Goal: Obtain resource: Download file/media

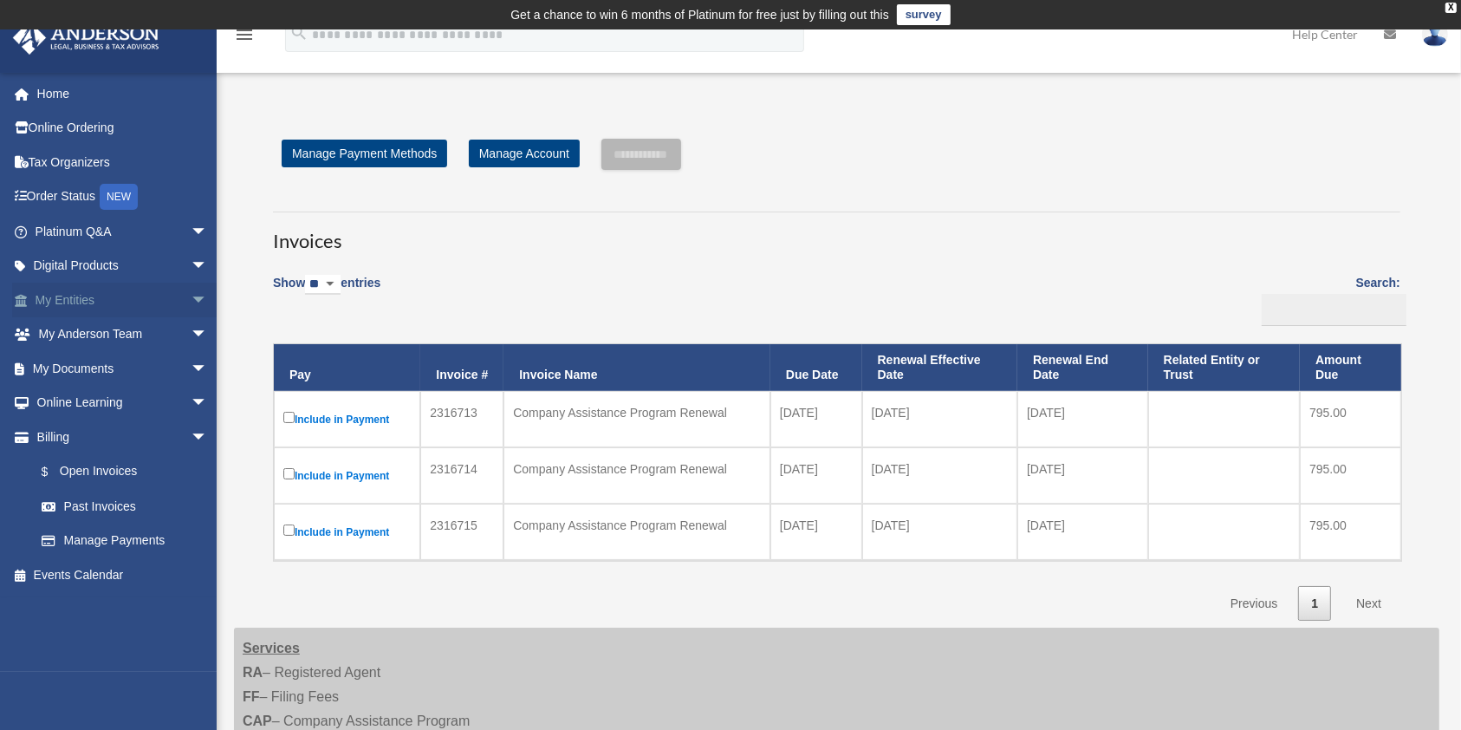
click at [96, 294] on link "My Entities arrow_drop_down" at bounding box center [123, 299] width 222 height 35
click at [81, 362] on link "My Documents arrow_drop_down" at bounding box center [123, 368] width 222 height 35
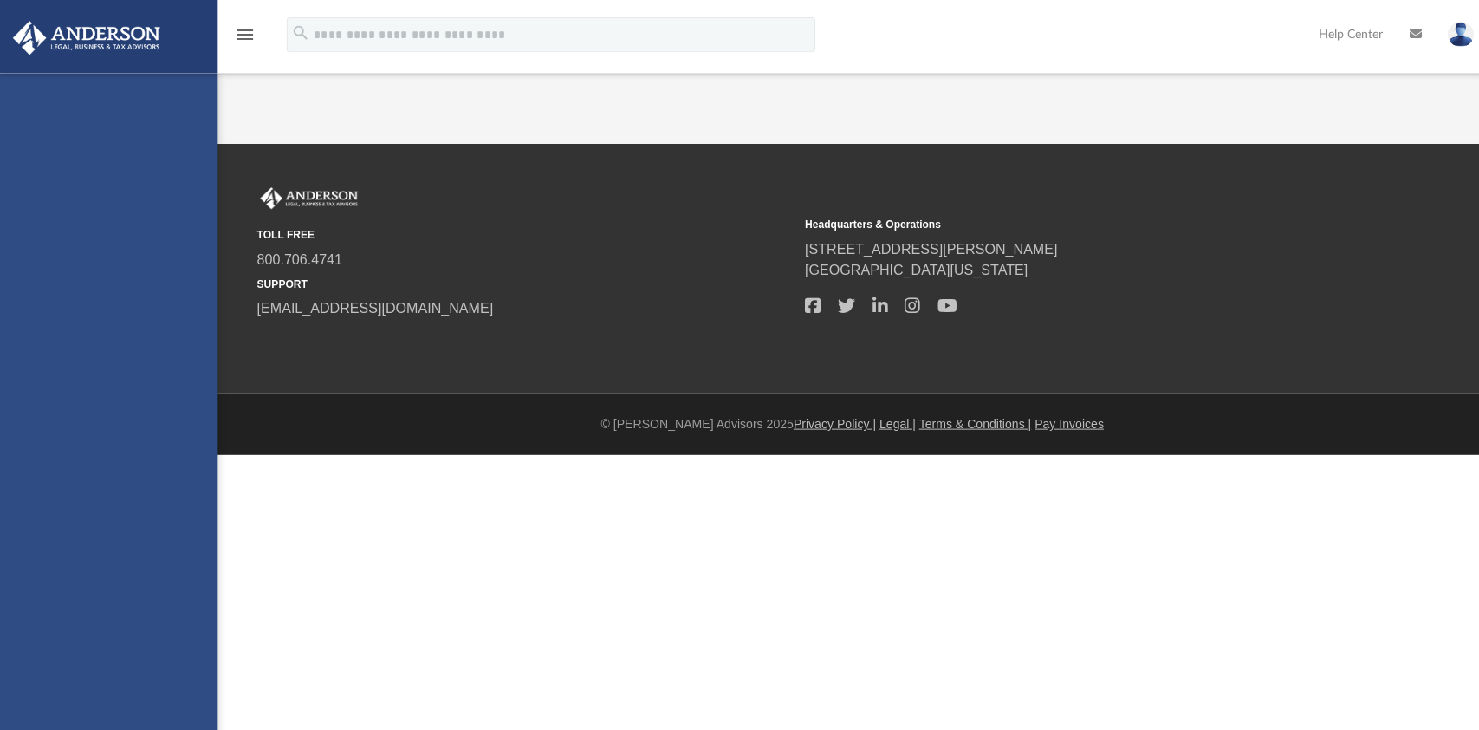
click at [176, 372] on div "[EMAIL_ADDRESS][PERSON_NAME][DOMAIN_NAME] Sign Out [EMAIL_ADDRESS][DOMAIN_NAME]…" at bounding box center [108, 438] width 217 height 730
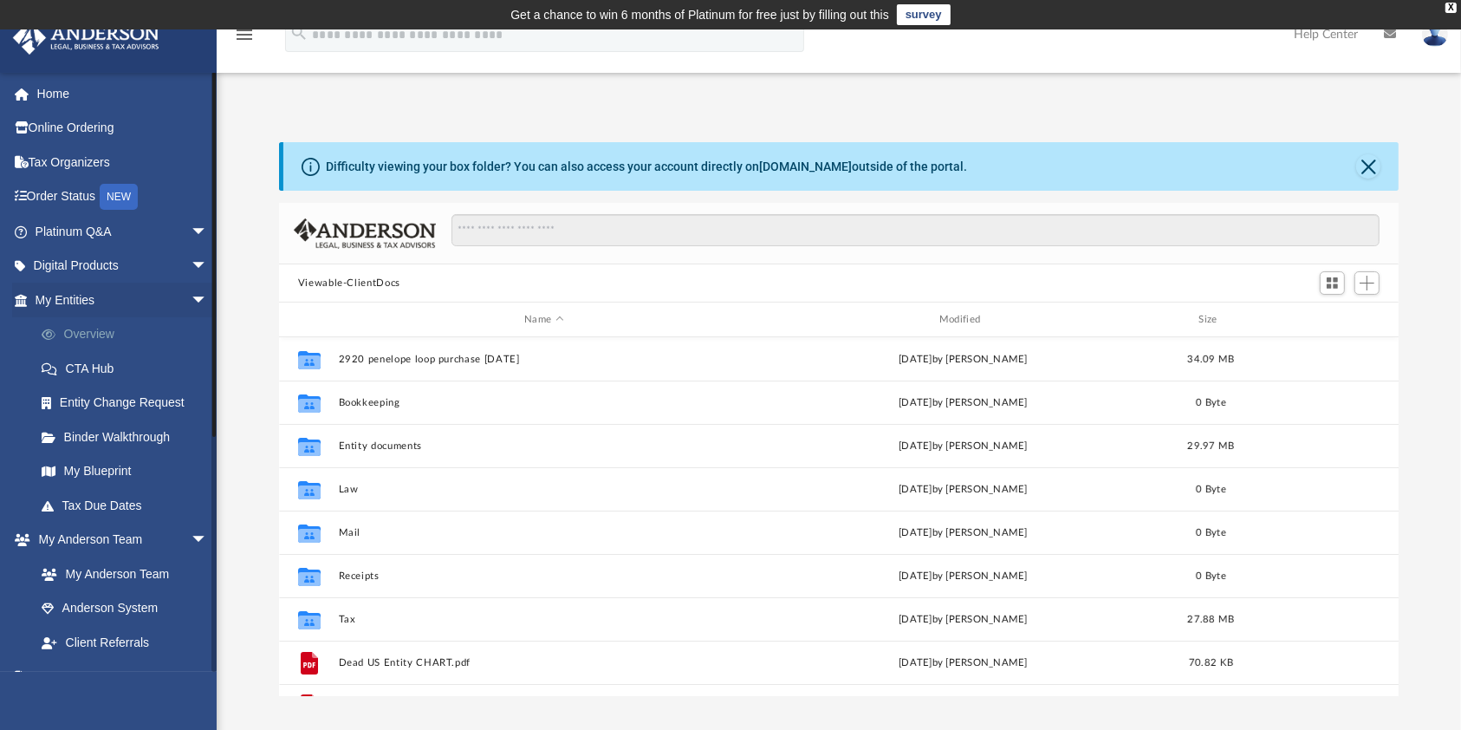
scroll to position [375, 1102]
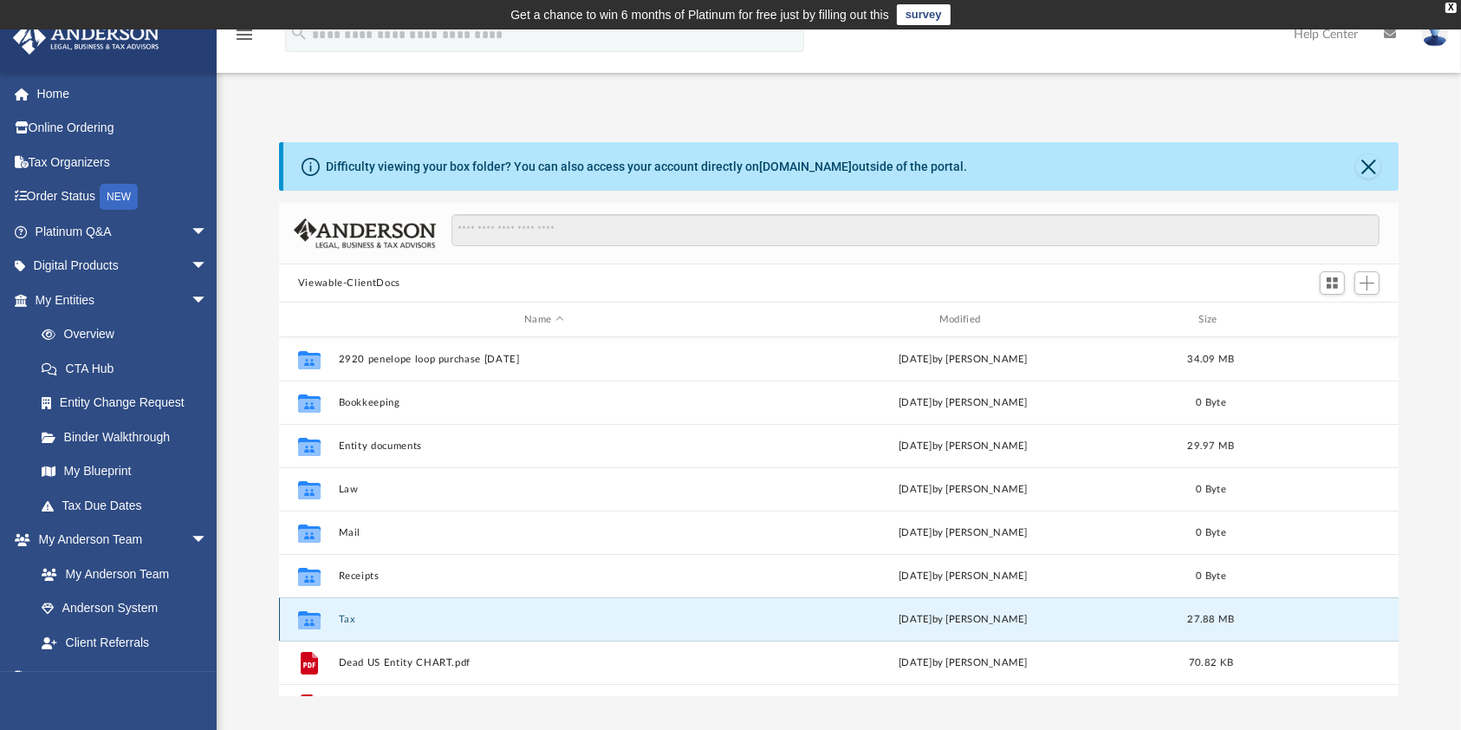
click at [373, 620] on button "Tax" at bounding box center [544, 618] width 412 height 11
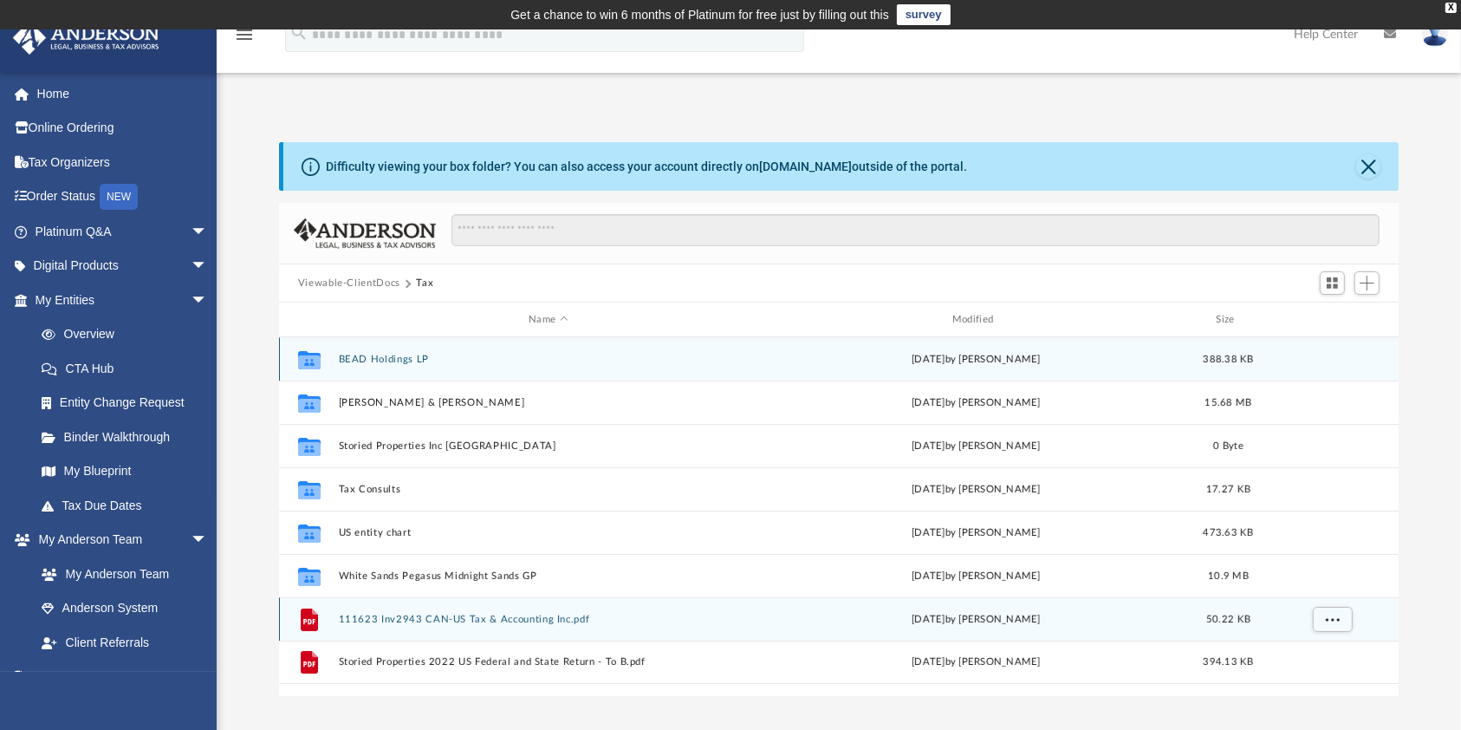
click at [373, 615] on button "111623 Inv2943 CAN-US Tax & Accounting Inc.pdf" at bounding box center [548, 618] width 420 height 11
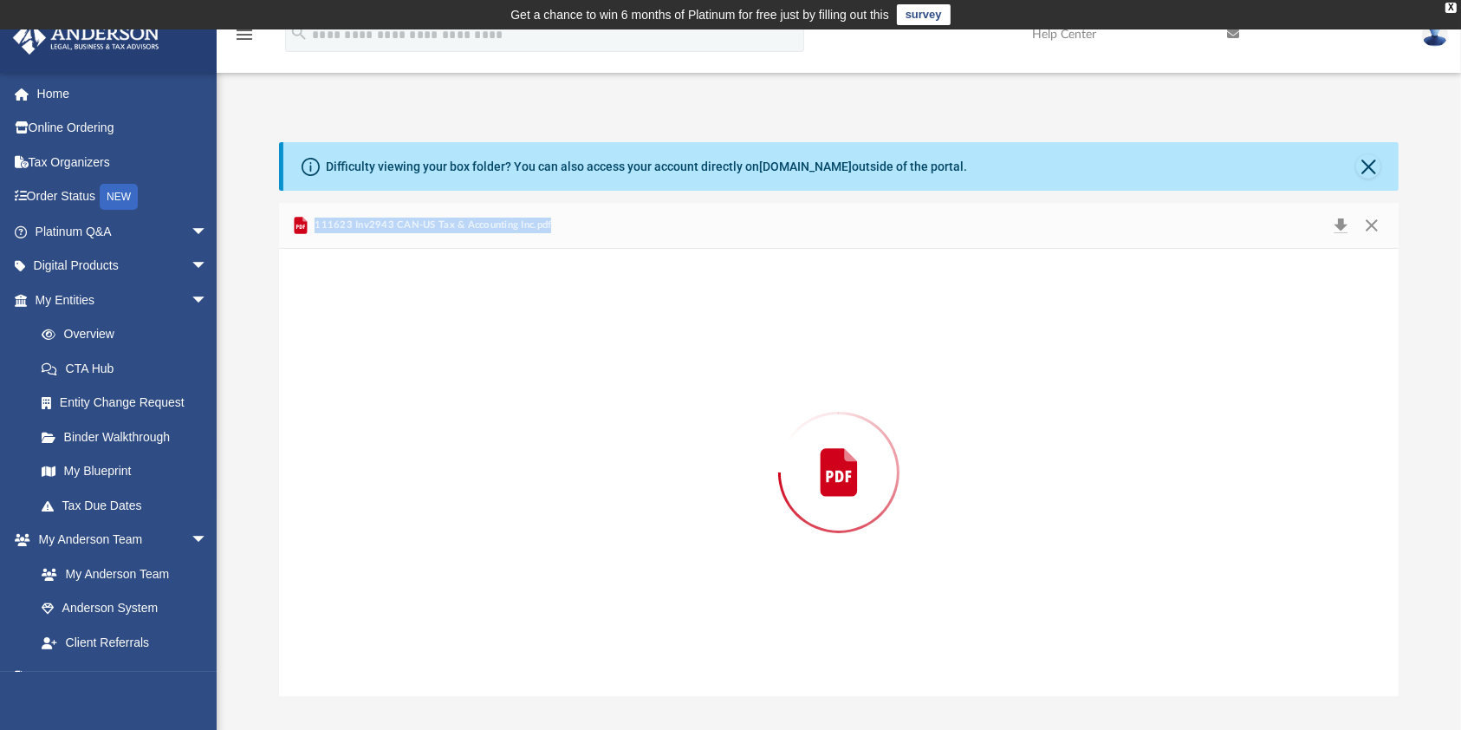
click at [373, 615] on div "Preview" at bounding box center [838, 472] width 1119 height 447
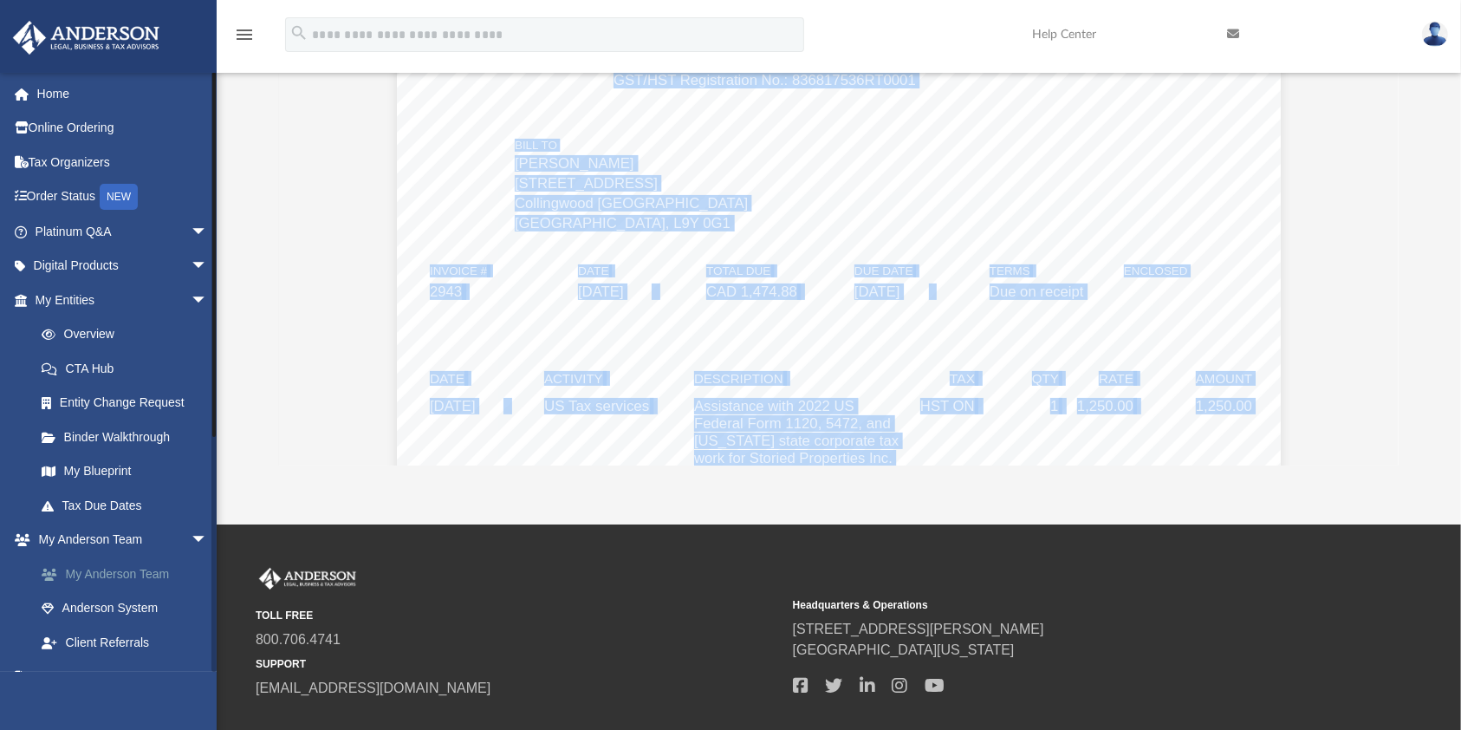
scroll to position [115, 0]
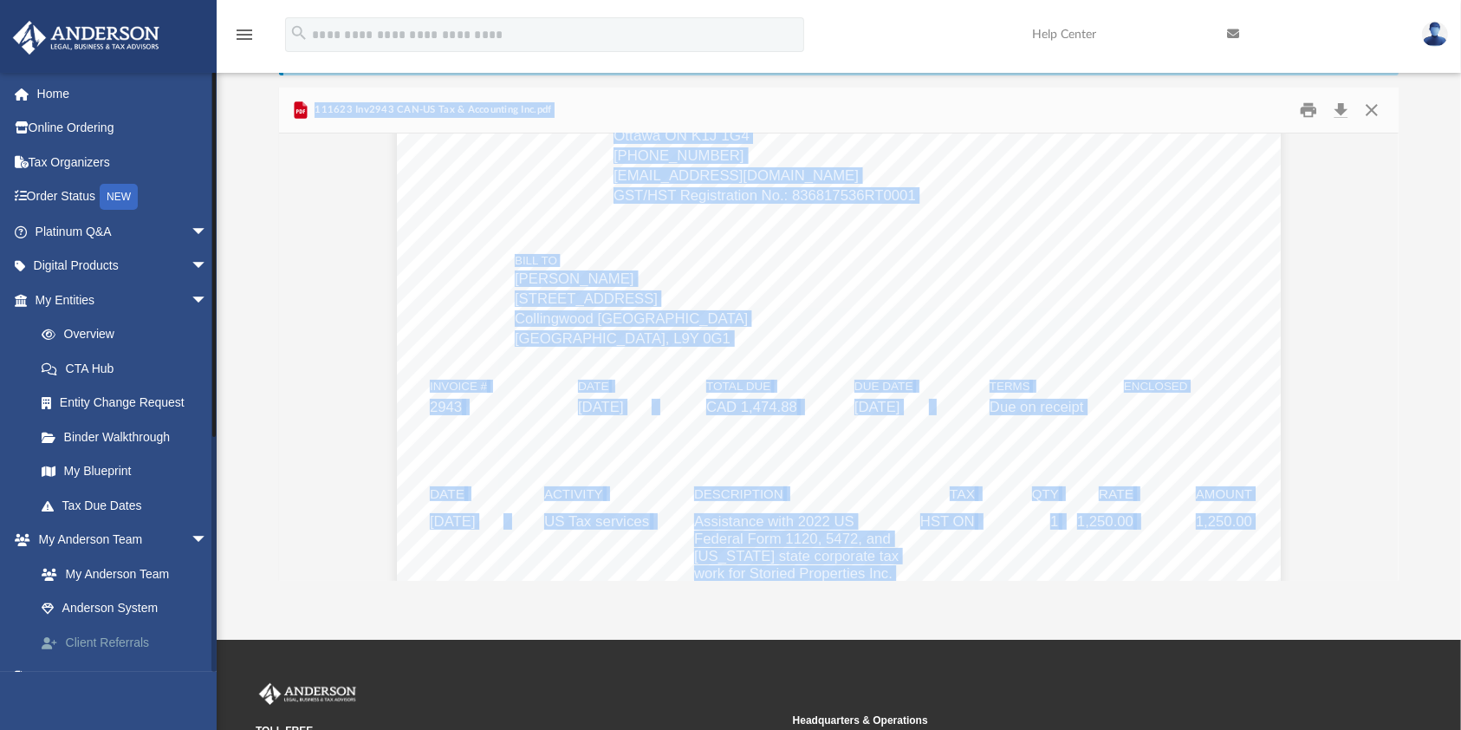
click at [185, 632] on link "Client Referrals" at bounding box center [129, 642] width 210 height 35
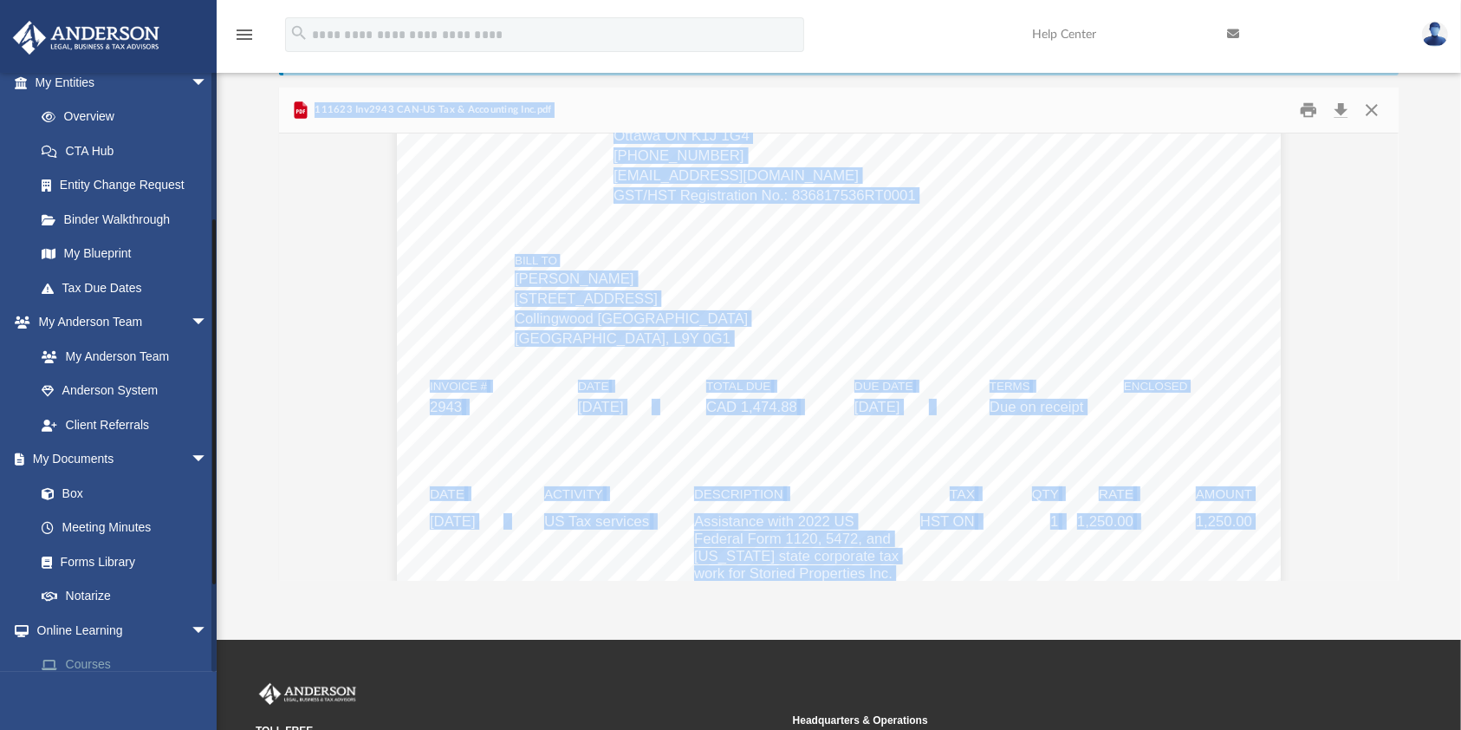
scroll to position [230, 0]
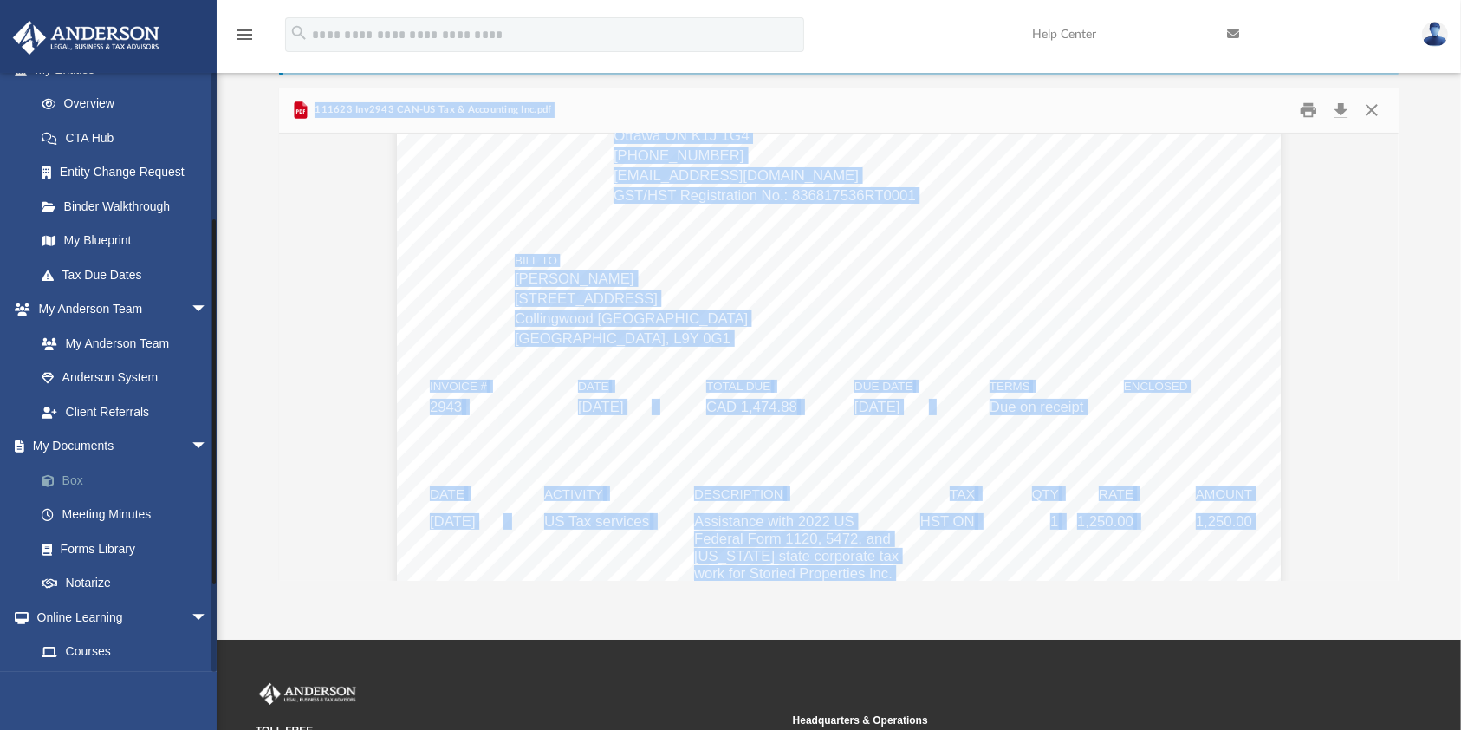
click at [74, 474] on link "Box" at bounding box center [129, 480] width 210 height 35
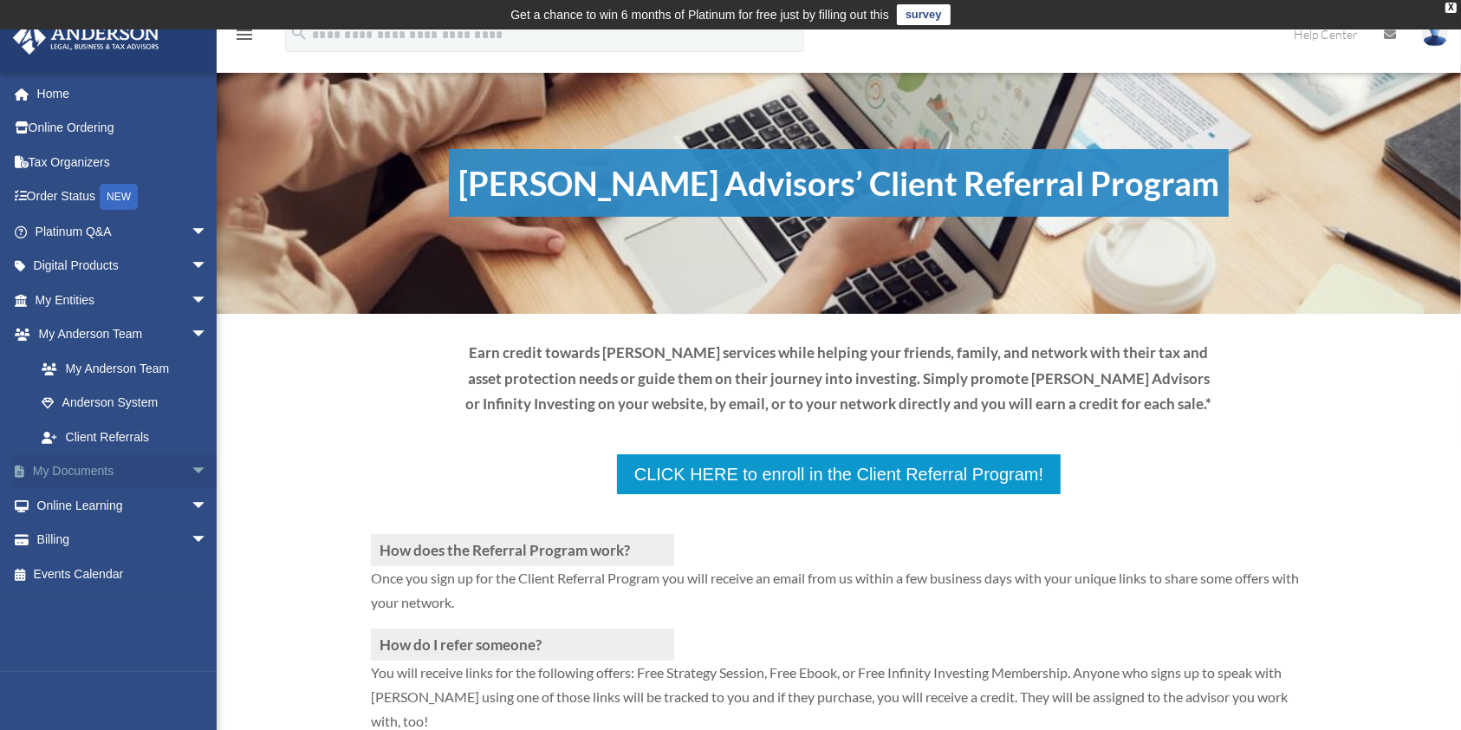
click at [82, 468] on link "My Documents arrow_drop_down" at bounding box center [123, 471] width 222 height 35
click at [191, 473] on span "arrow_drop_down" at bounding box center [208, 472] width 35 height 36
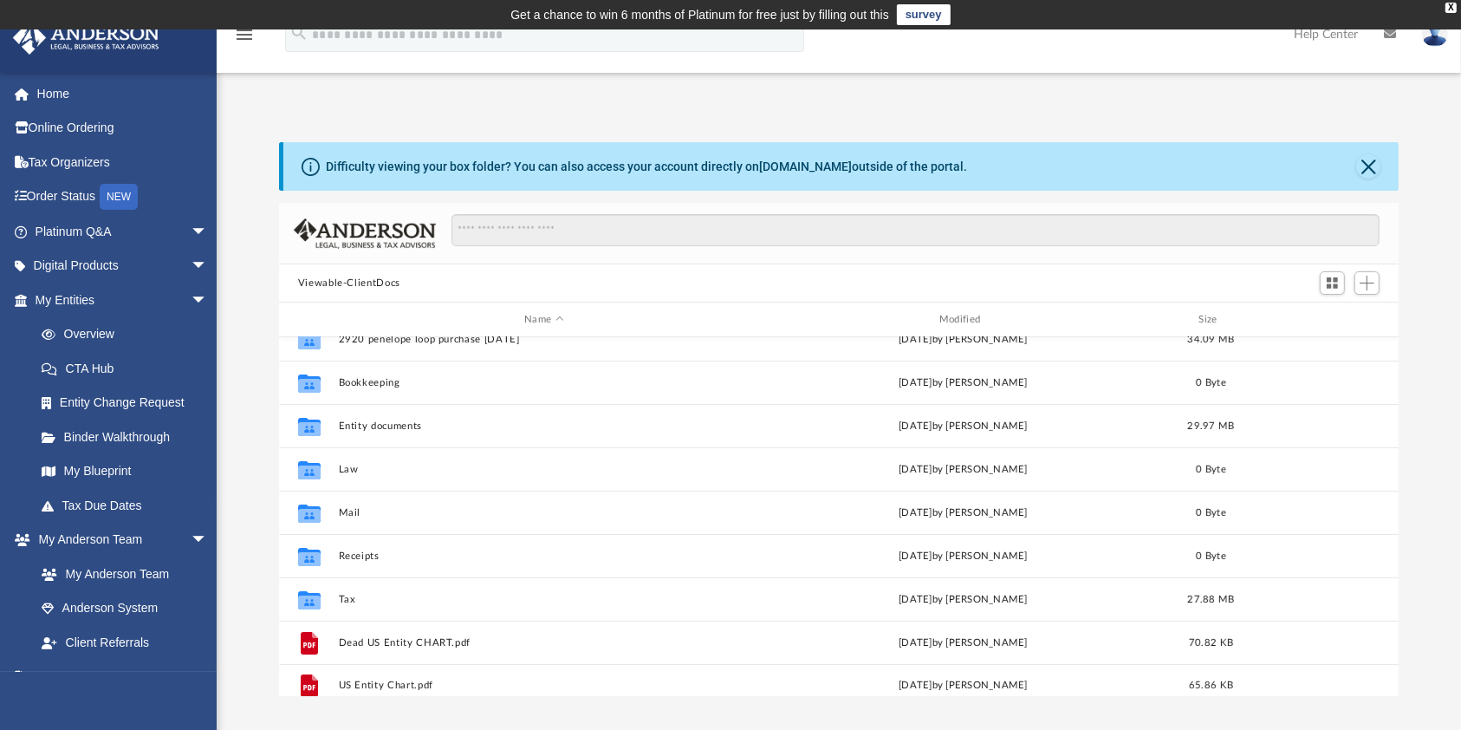
scroll to position [30, 0]
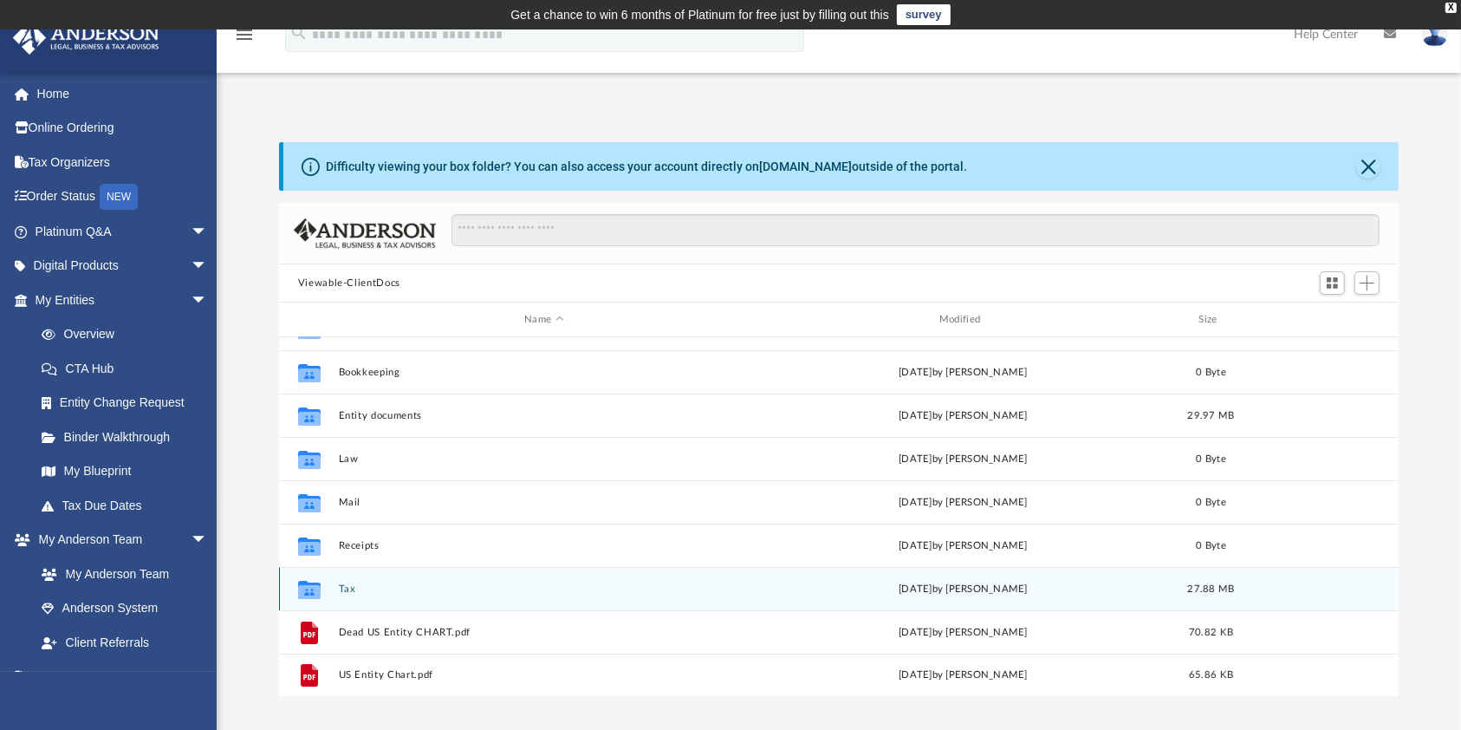
click at [360, 598] on div "Collaborated Folder Tax [DATE] by [PERSON_NAME] 27.88 MB" at bounding box center [839, 588] width 1120 height 43
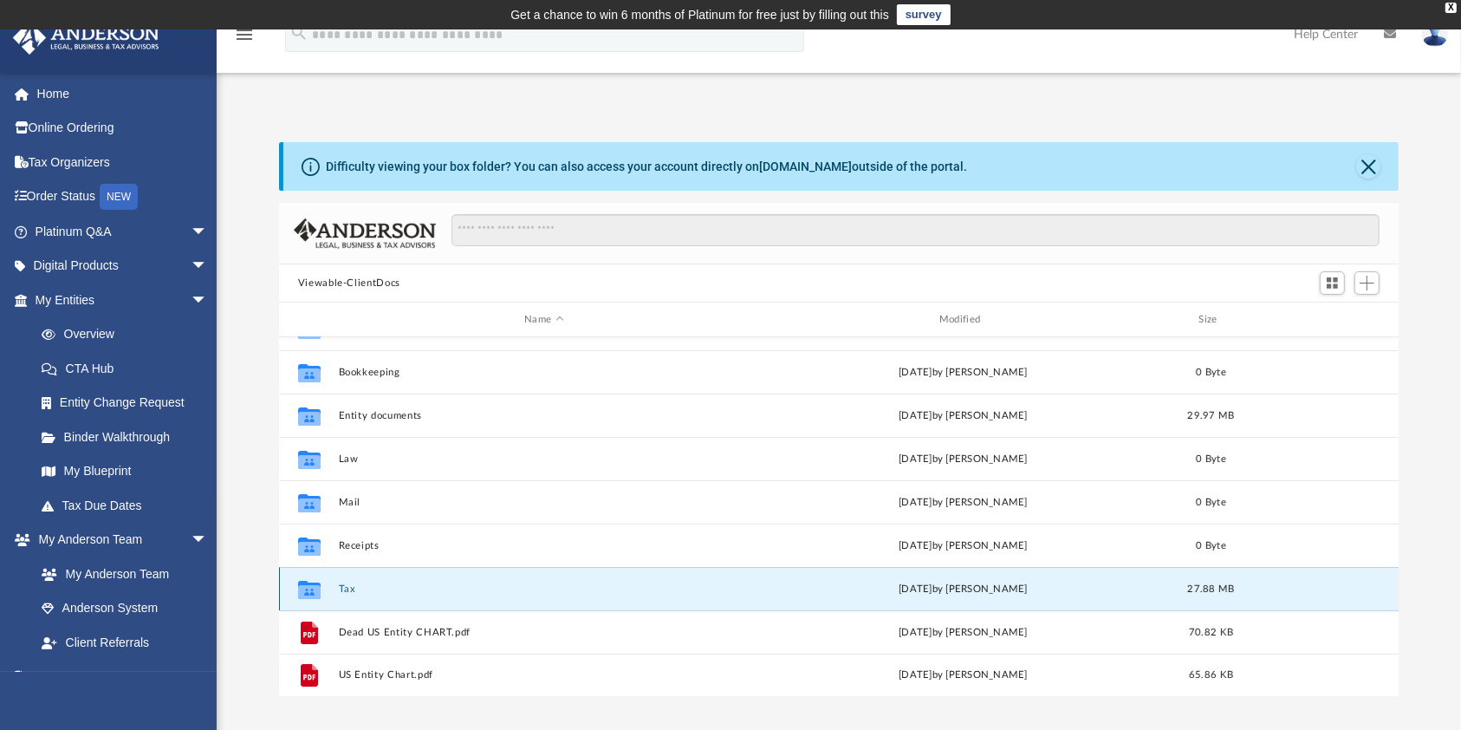
click at [347, 585] on button "Tax" at bounding box center [544, 588] width 412 height 11
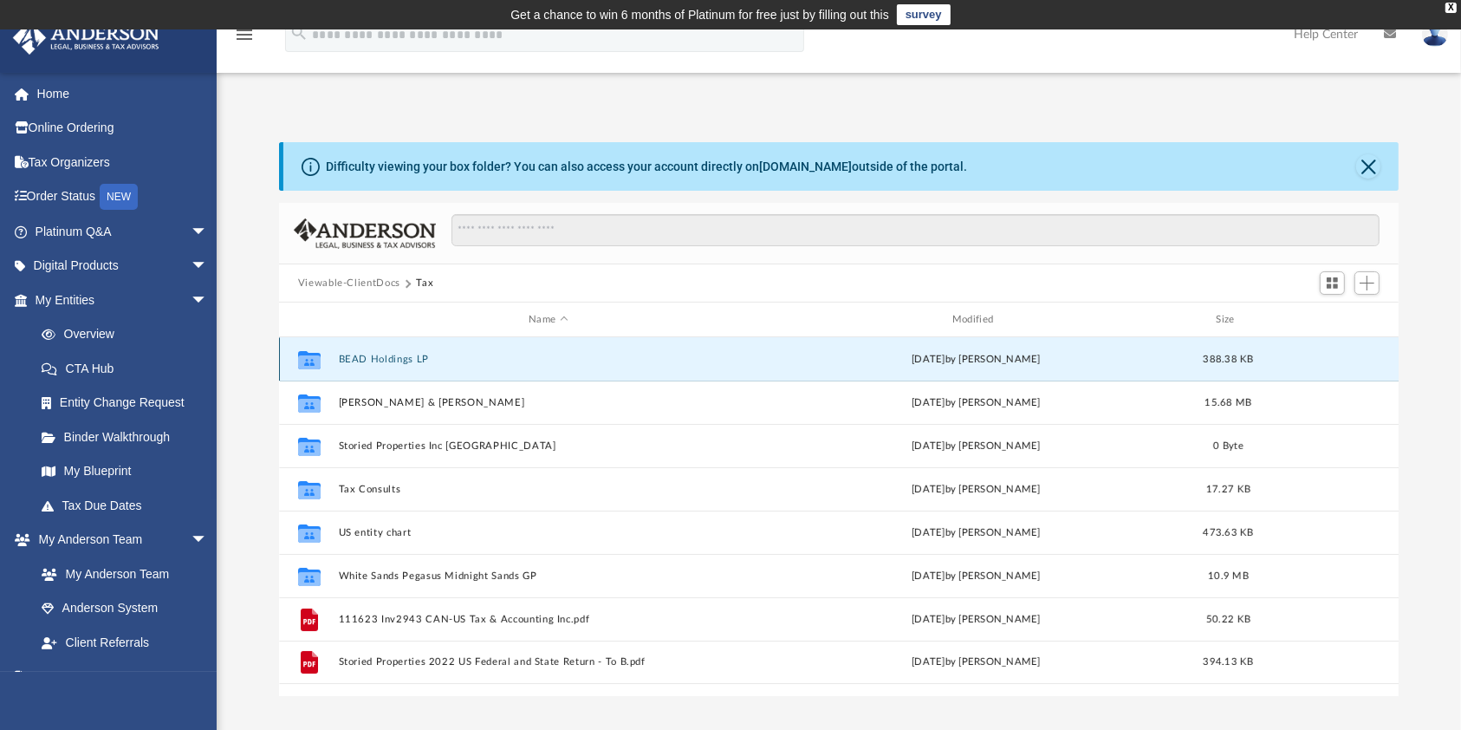
click at [377, 358] on button "BEAD Holdings LP" at bounding box center [548, 358] width 420 height 11
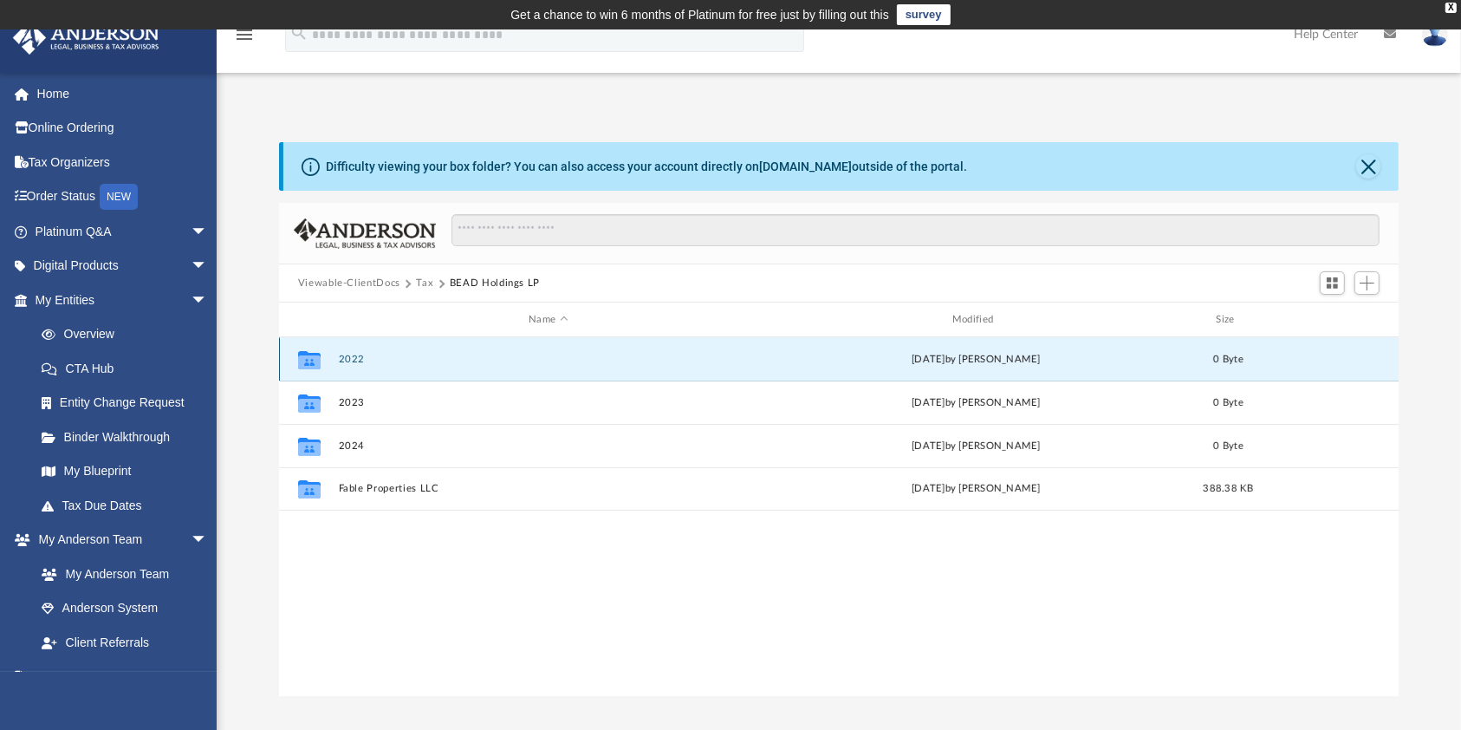
click at [377, 354] on button "2022" at bounding box center [548, 358] width 420 height 11
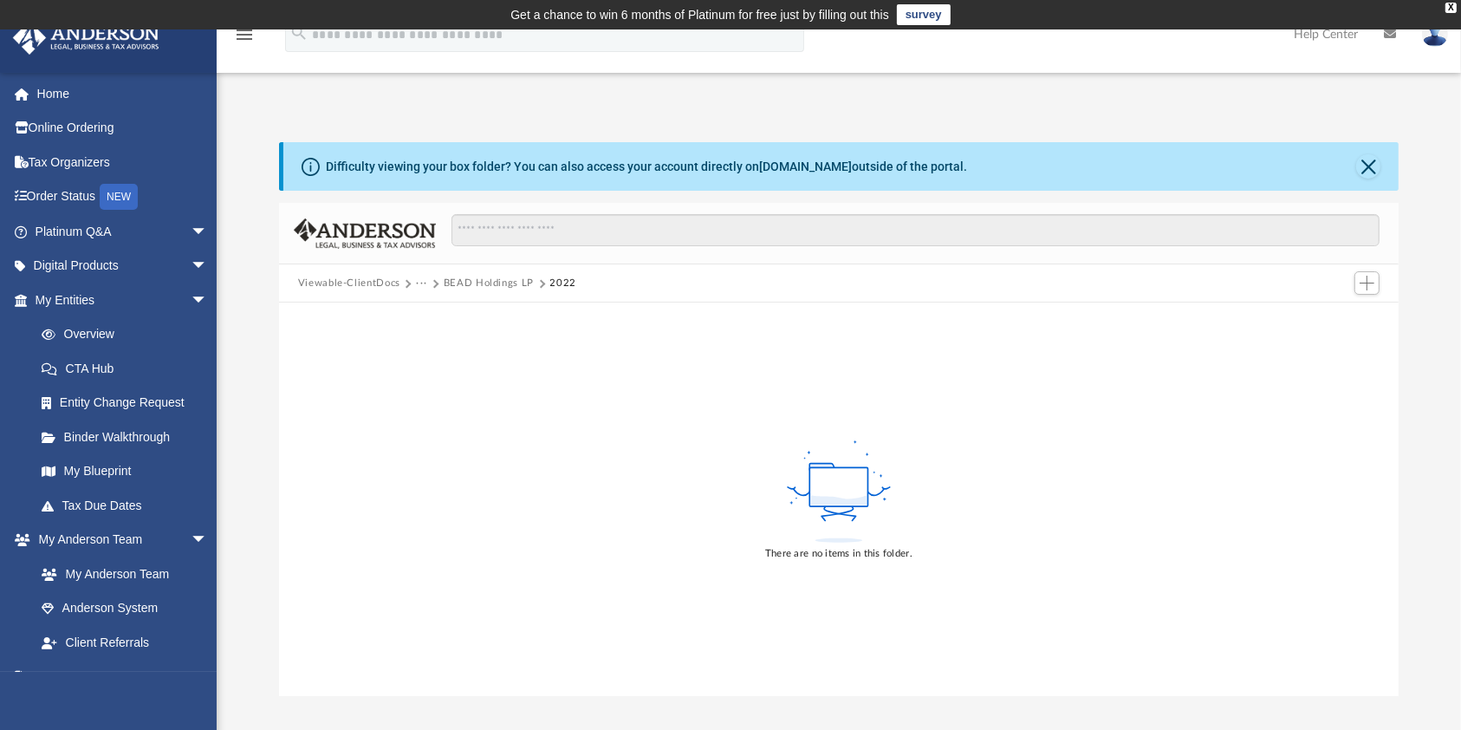
click at [475, 287] on button "BEAD Holdings LP" at bounding box center [489, 284] width 90 height 16
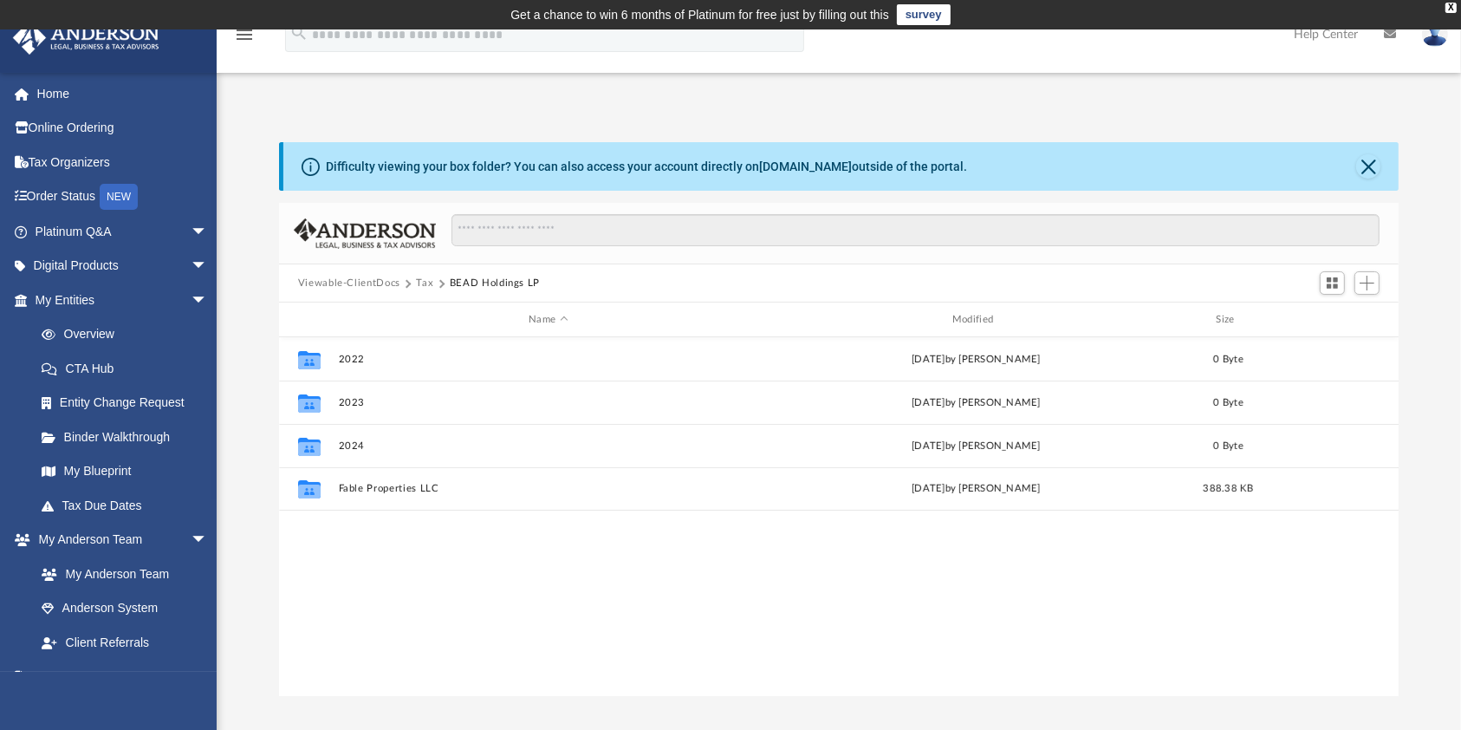
scroll to position [375, 1102]
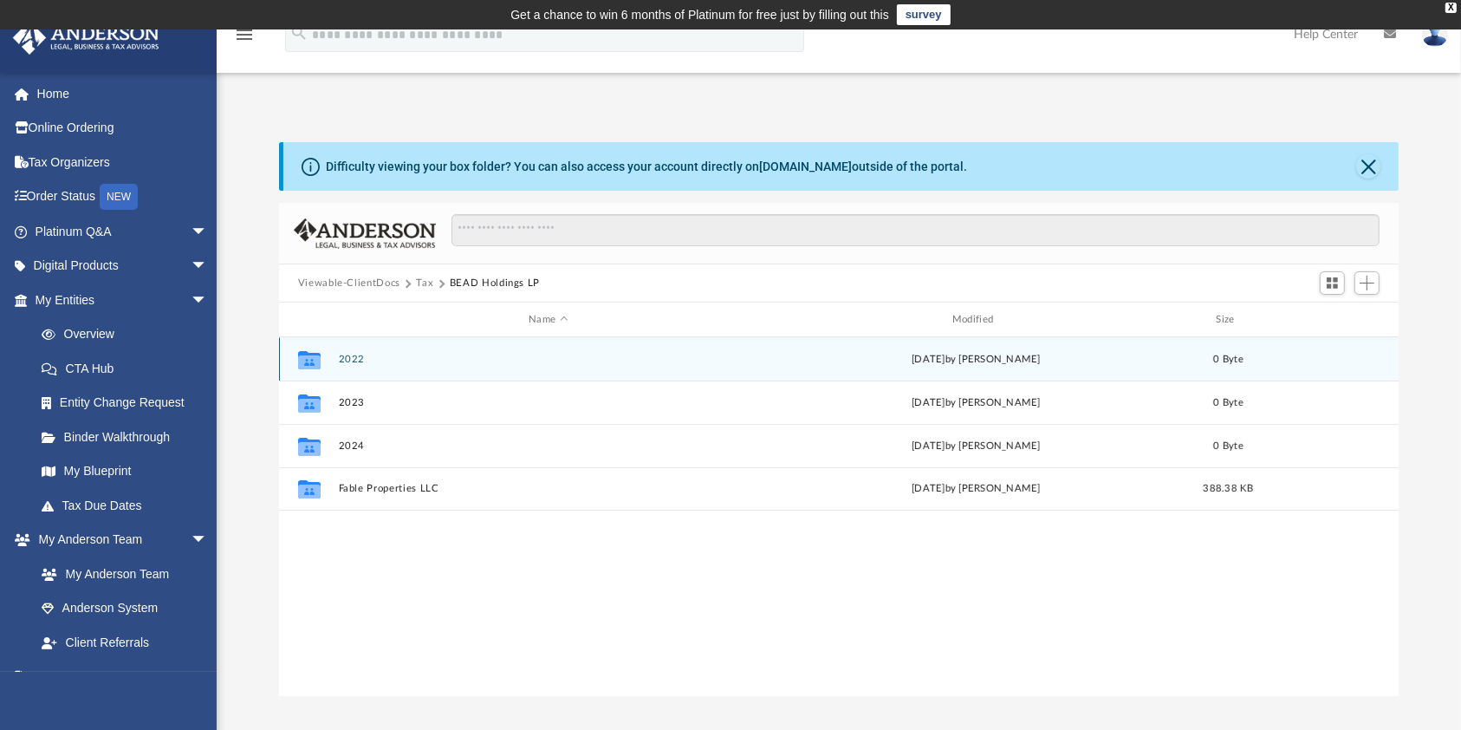
click at [367, 366] on div "Collaborated Folder 2022 [DATE] by [PERSON_NAME] 0 Byte" at bounding box center [839, 358] width 1120 height 43
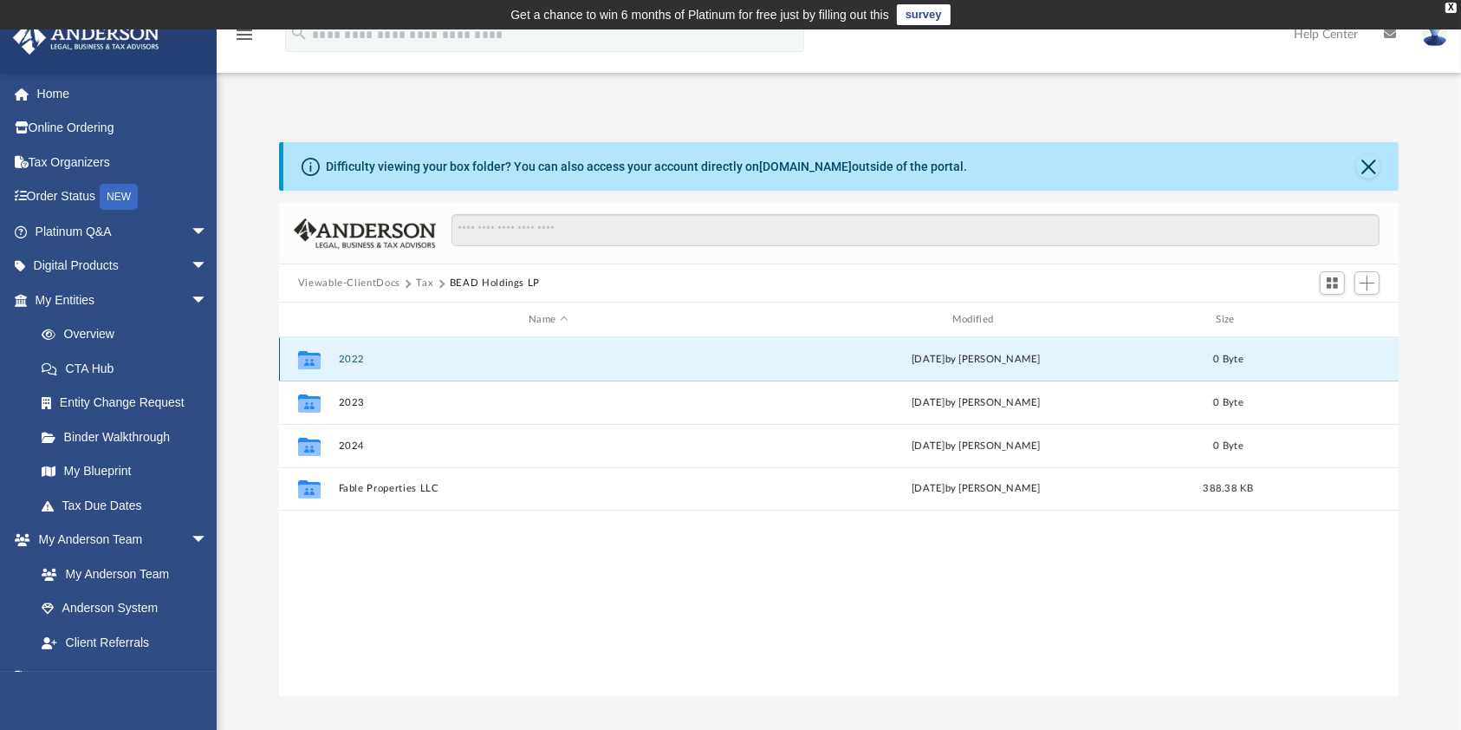
click at [350, 353] on button "2022" at bounding box center [548, 358] width 420 height 11
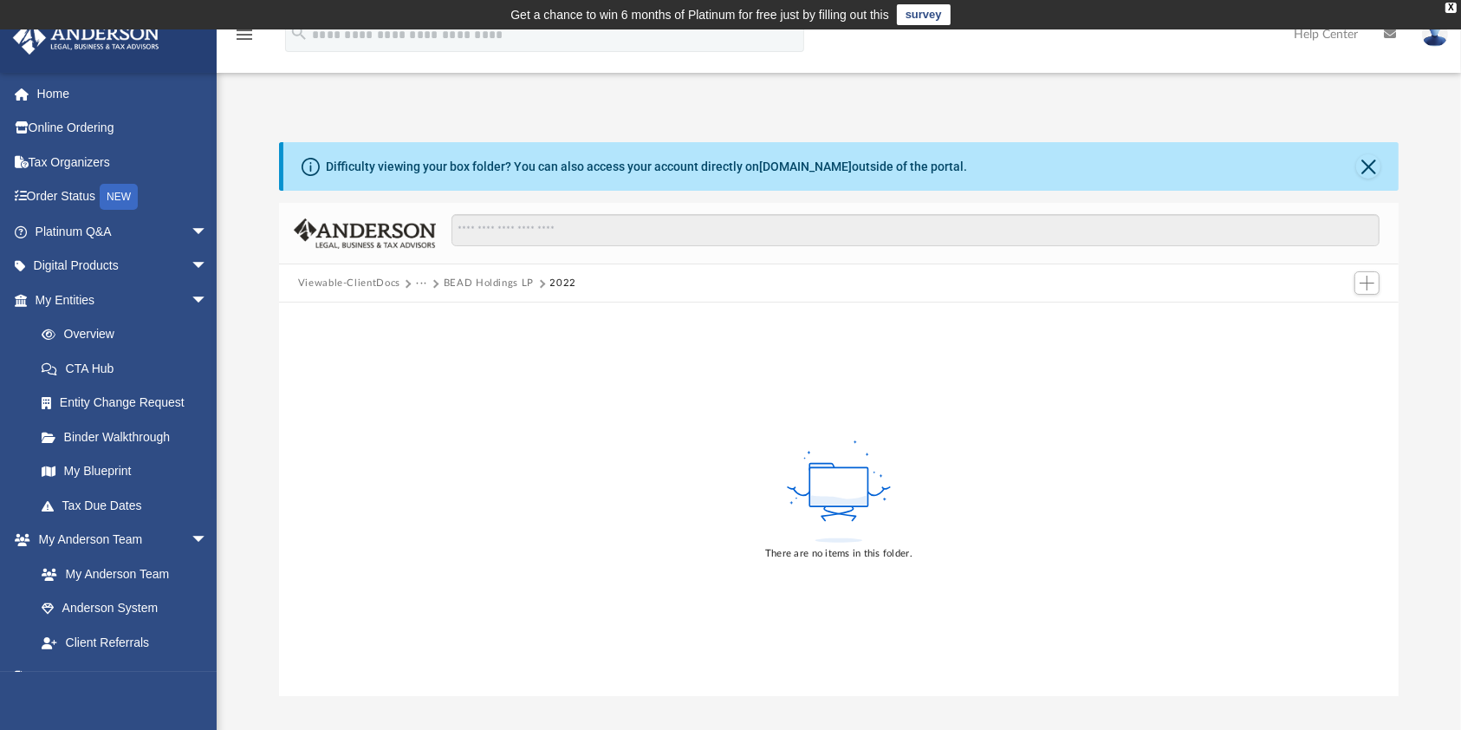
click at [449, 276] on button "BEAD Holdings LP" at bounding box center [489, 284] width 90 height 16
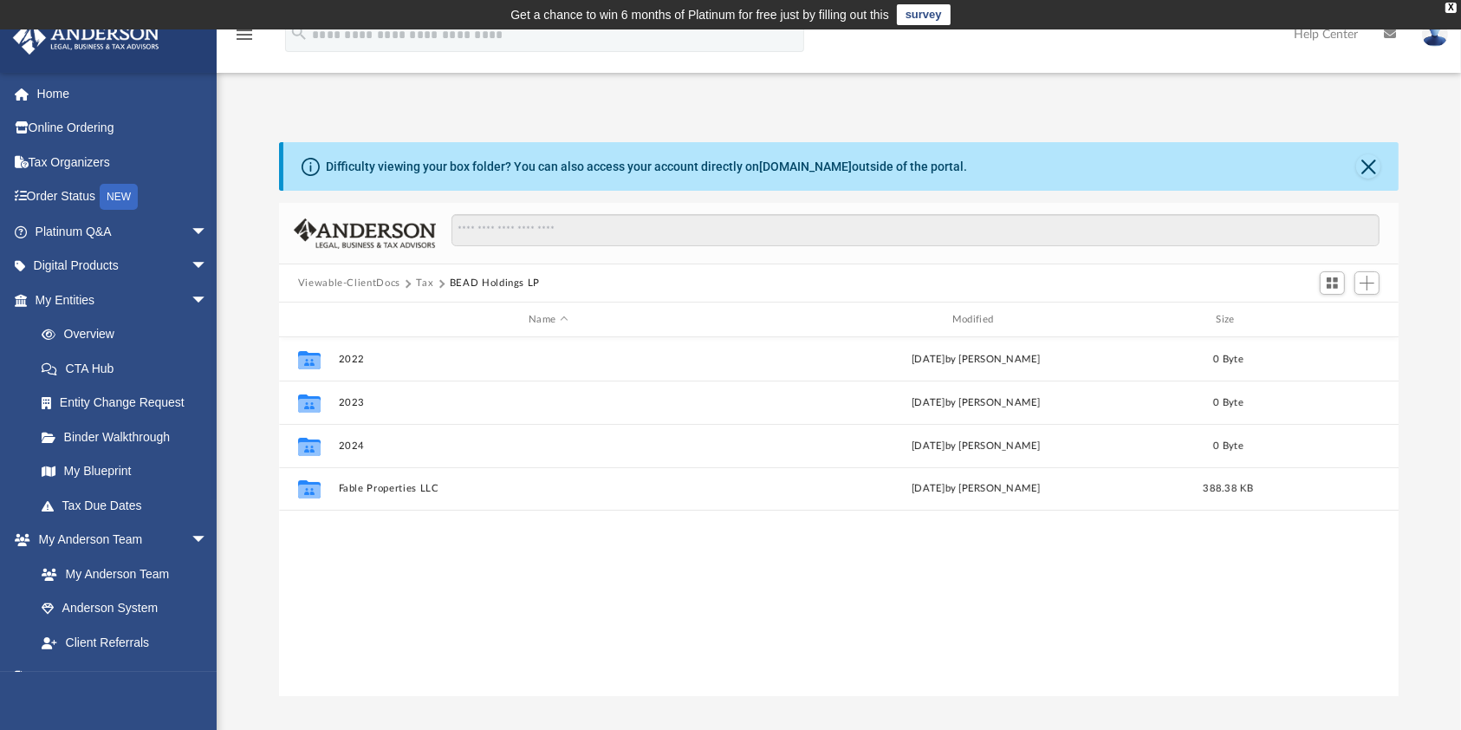
scroll to position [18, 19]
click at [423, 283] on button "Tax" at bounding box center [424, 284] width 17 height 16
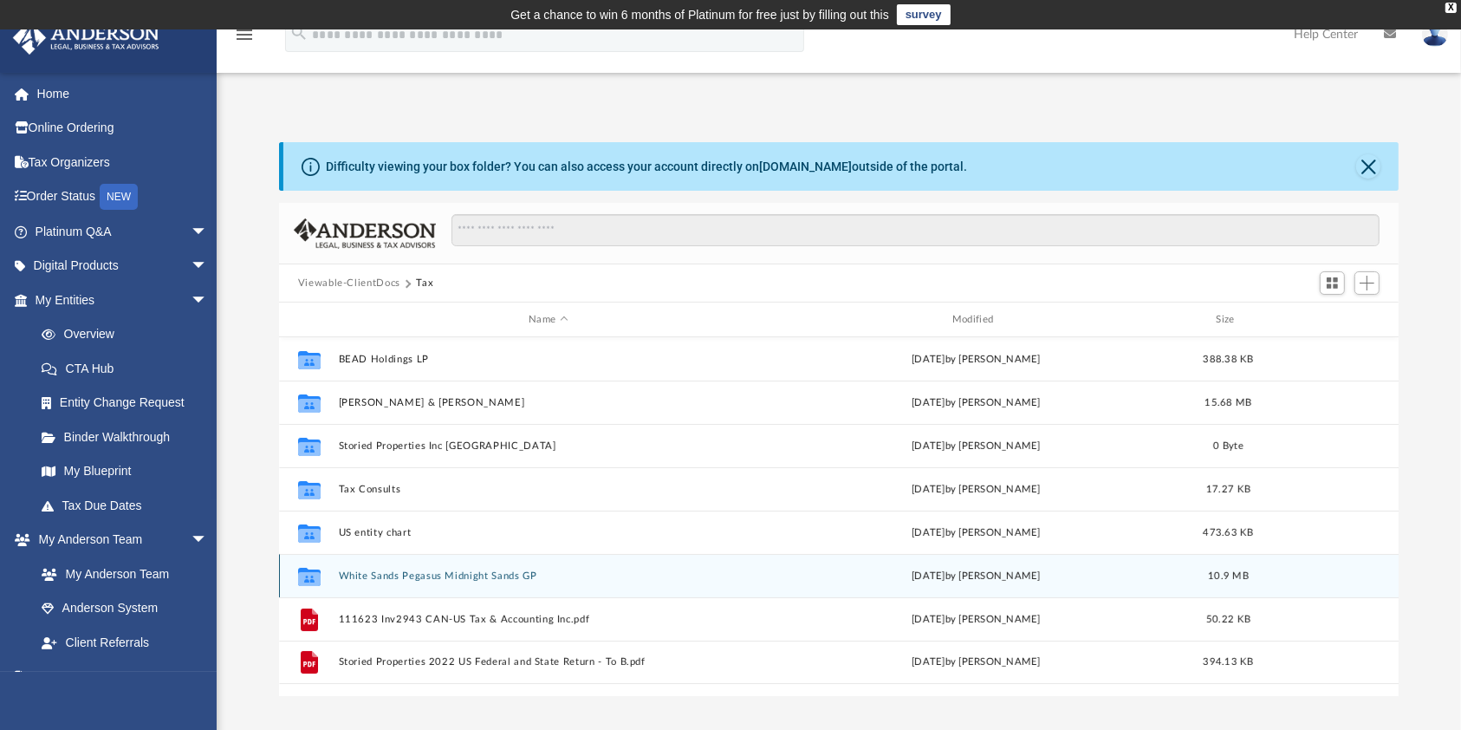
click at [388, 567] on div "Collaborated Folder White Sands Pegasus Midnight Sands GP Mon Apr 7 2025 by Den…" at bounding box center [839, 575] width 1120 height 43
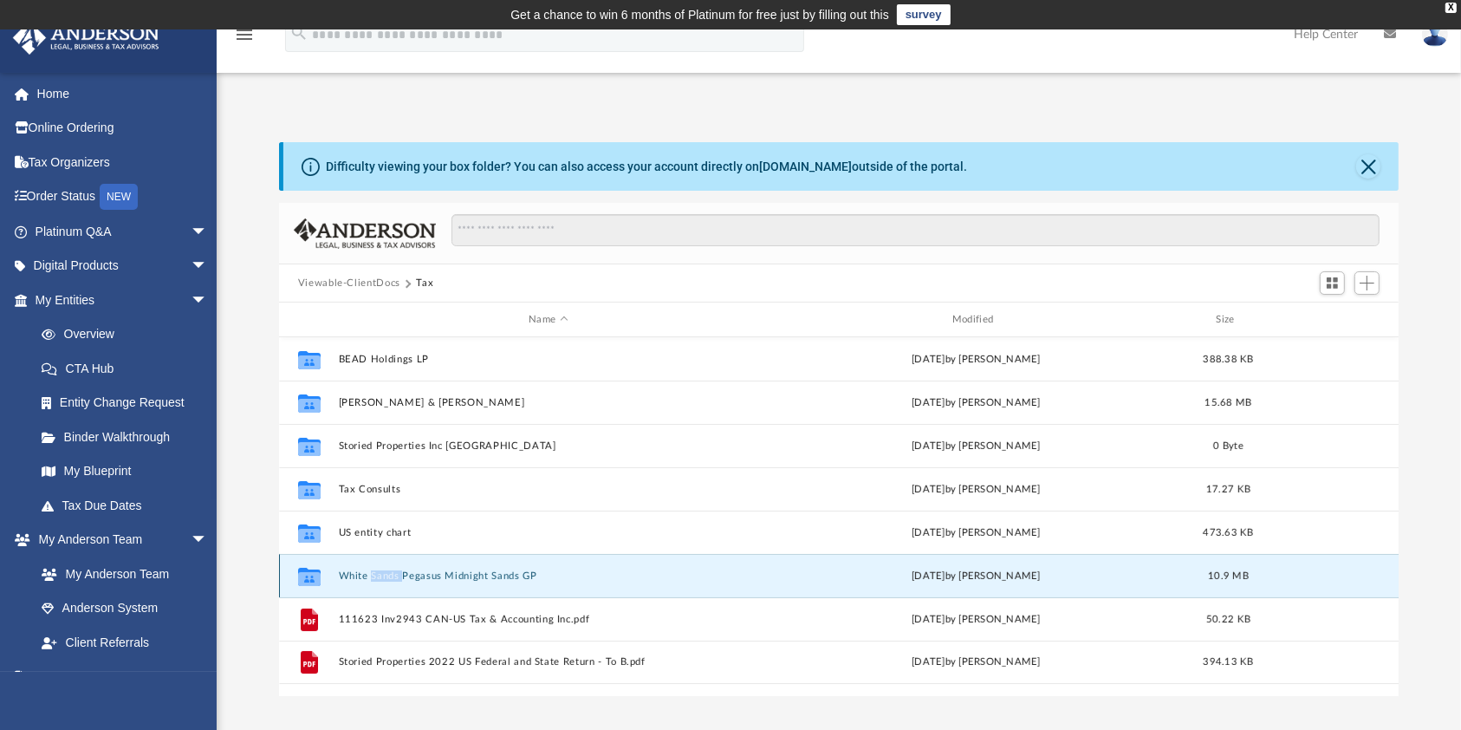
click at [388, 567] on div "Collaborated Folder White Sands Pegasus Midnight Sands GP Mon Apr 7 2025 by Den…" at bounding box center [839, 575] width 1120 height 43
click at [520, 570] on button "White Sands Pegasus Midnight Sands GP" at bounding box center [548, 575] width 420 height 11
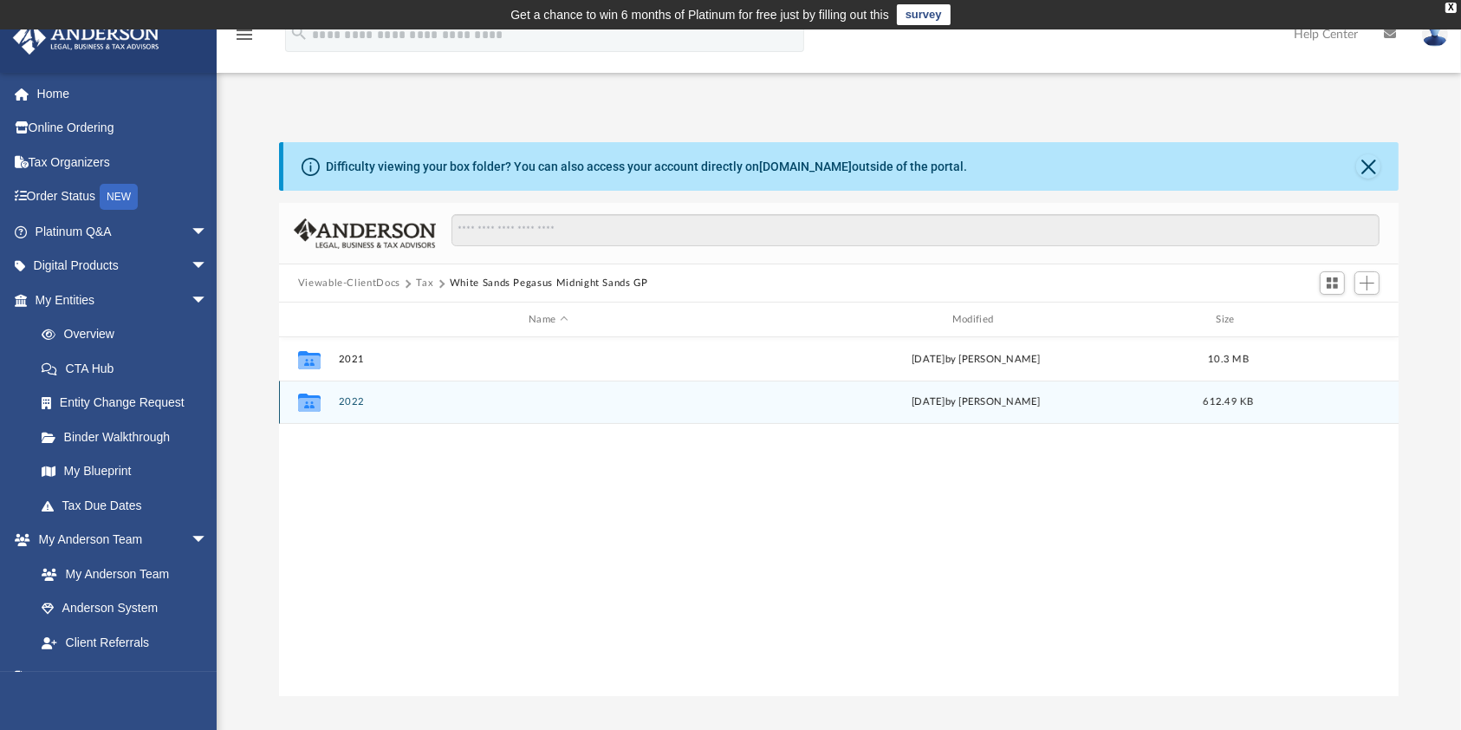
click at [332, 398] on div "Collaborated Folder 2022 Mon Apr 7 2025 by Denise K Evans 612.49 KB" at bounding box center [839, 401] width 1120 height 43
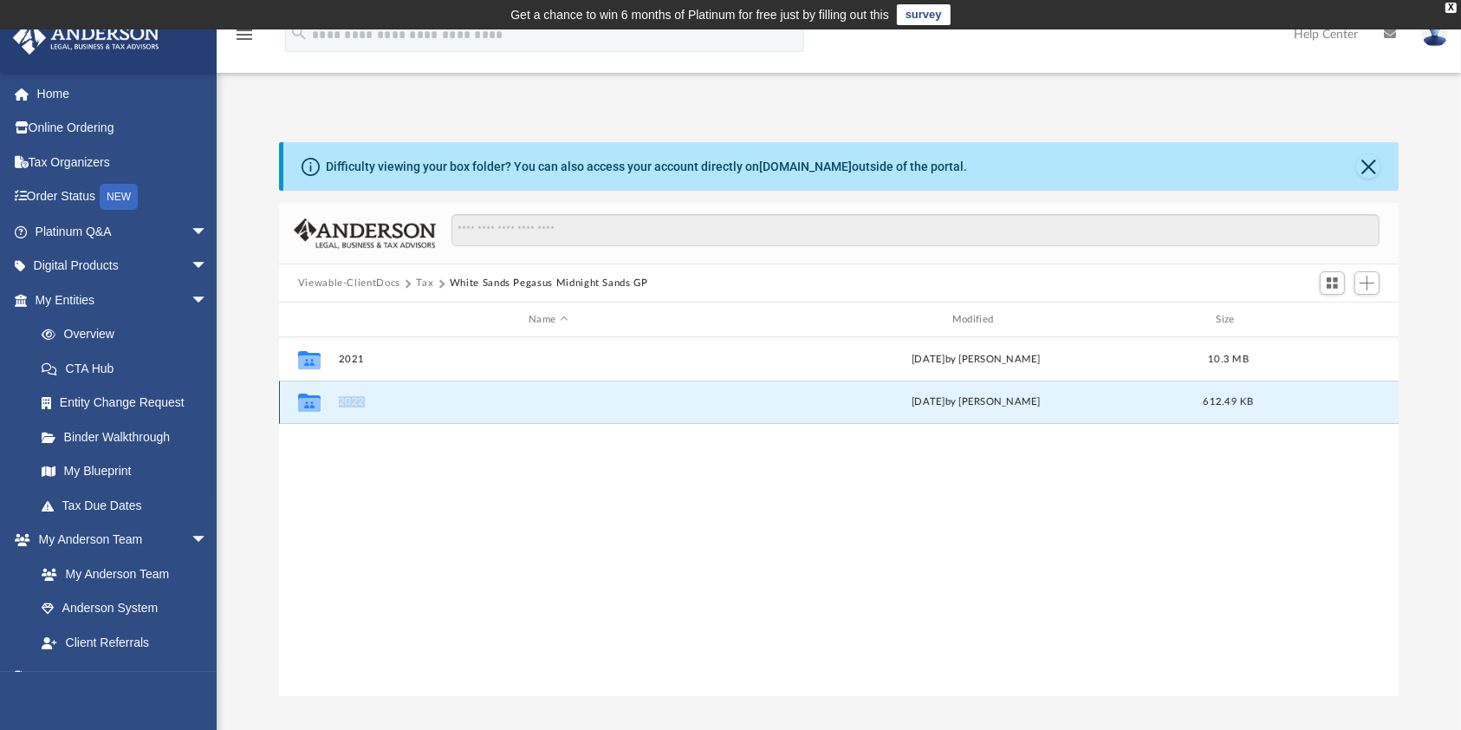
click at [332, 398] on div "Collaborated Folder 2022 Mon Apr 7 2025 by Denise K Evans 612.49 KB" at bounding box center [839, 401] width 1120 height 43
click at [381, 399] on button "2022" at bounding box center [548, 401] width 420 height 11
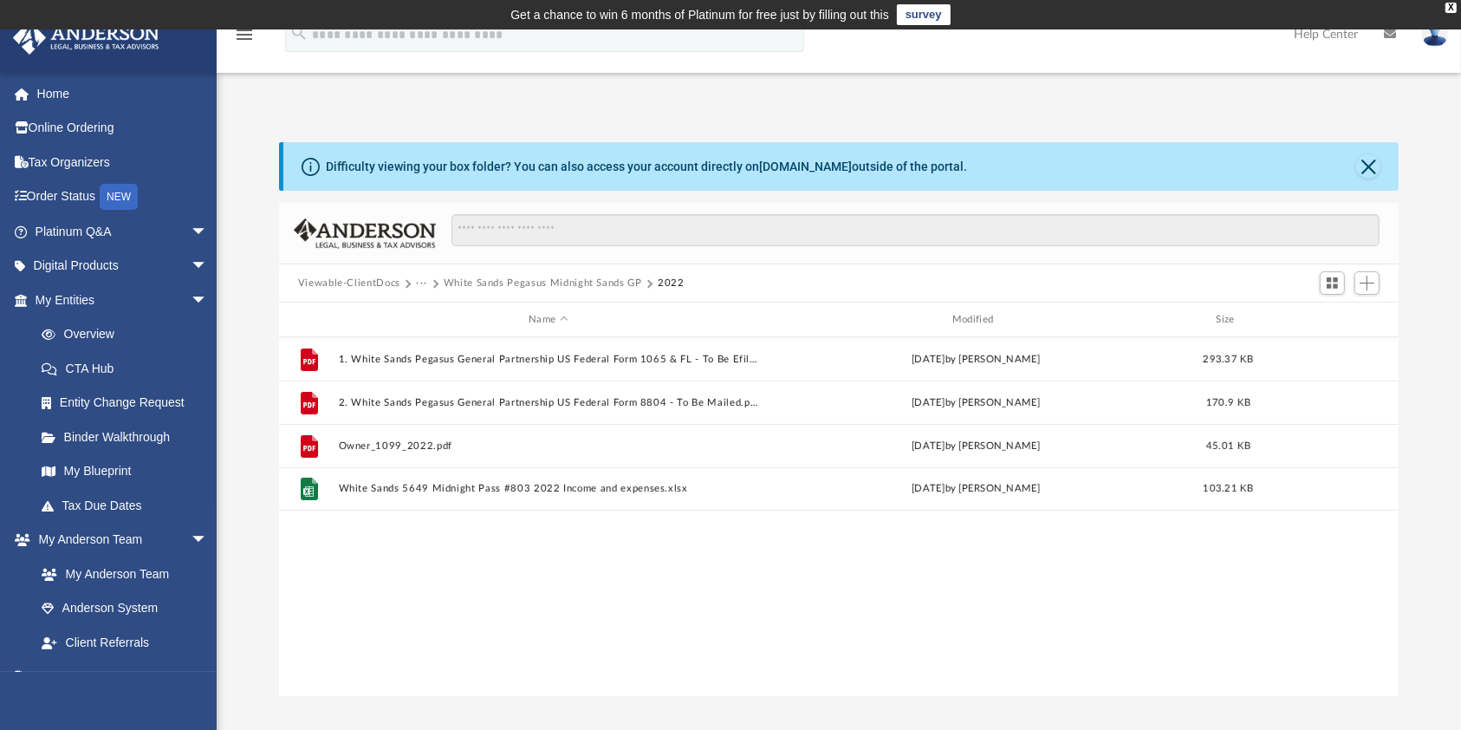
click at [489, 288] on button "White Sands Pegasus Midnight Sands GP" at bounding box center [543, 284] width 198 height 16
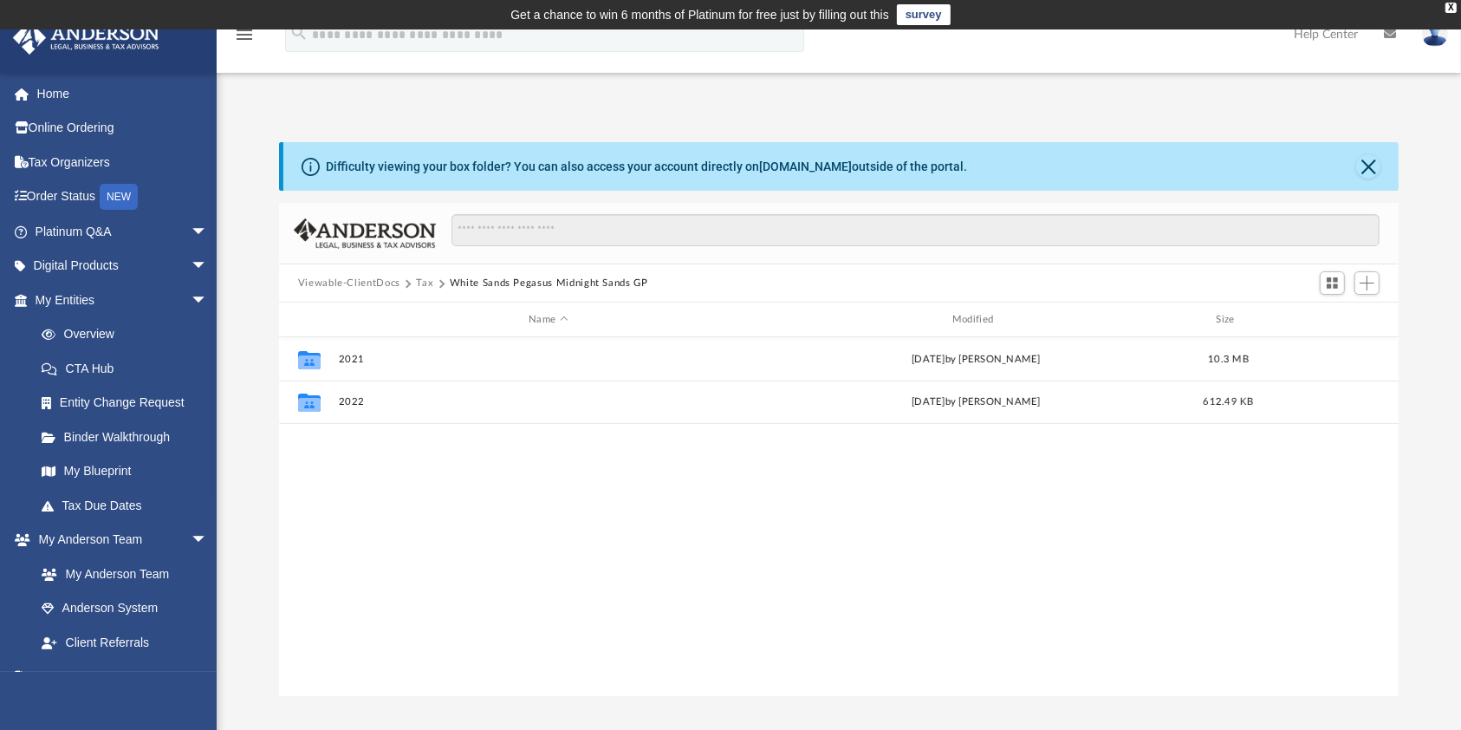
click at [427, 289] on button "Tax" at bounding box center [424, 284] width 17 height 16
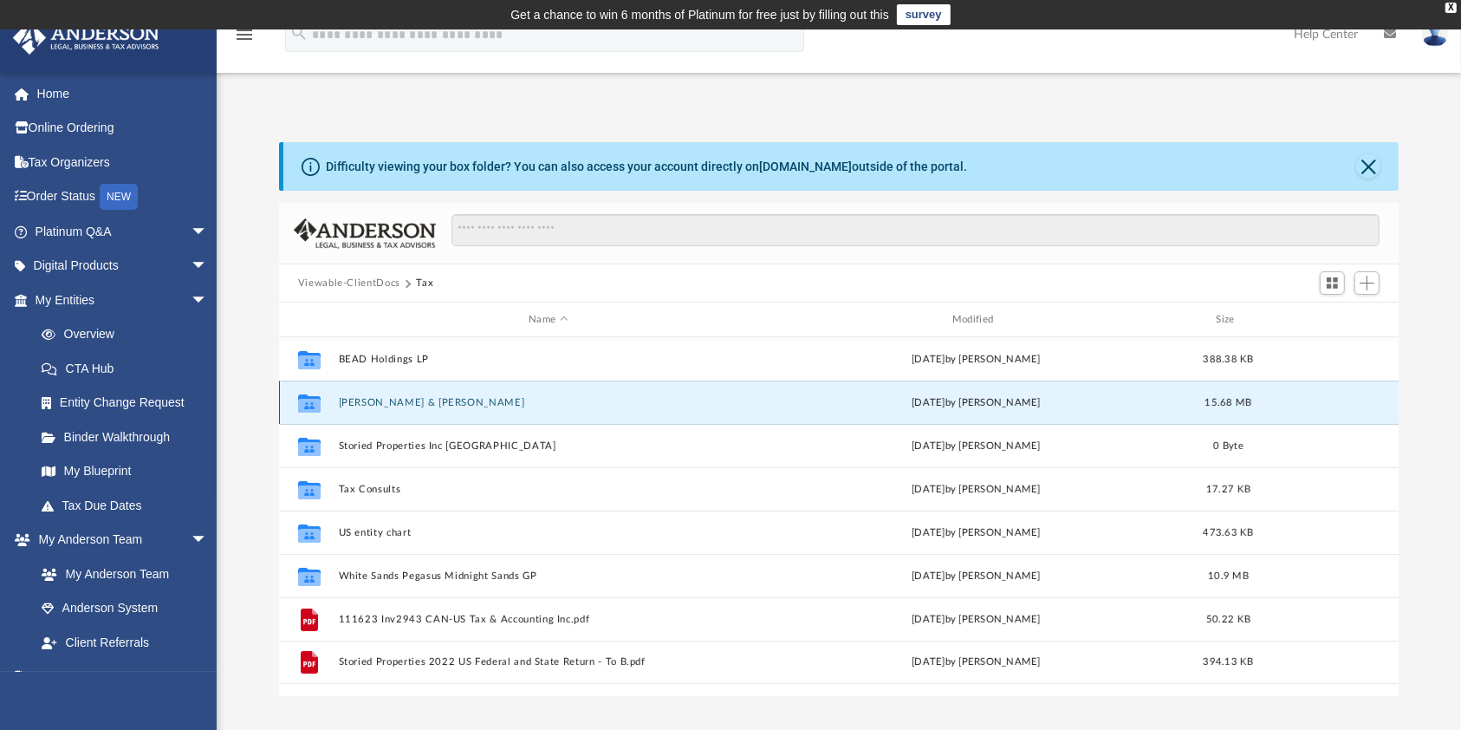
click at [416, 397] on button "Evans, Denise K & Brian J" at bounding box center [548, 402] width 420 height 11
